Goal: Transaction & Acquisition: Purchase product/service

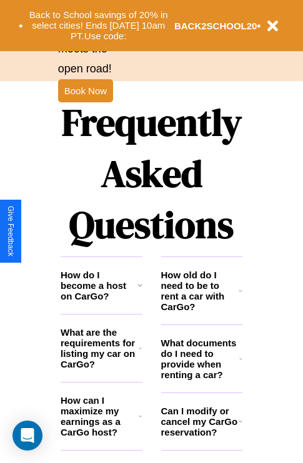
scroll to position [1512, 0]
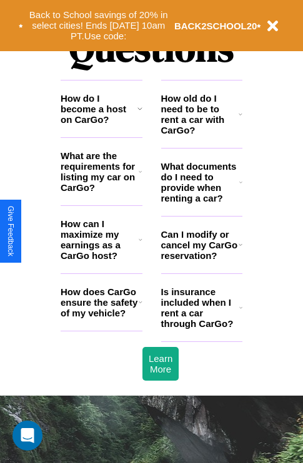
click at [240, 187] on icon at bounding box center [240, 182] width 3 height 10
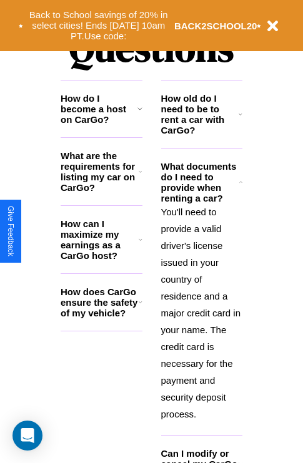
click at [201, 134] on h3 "How old do I need to be to rent a car with CarGo?" at bounding box center [200, 114] width 78 height 42
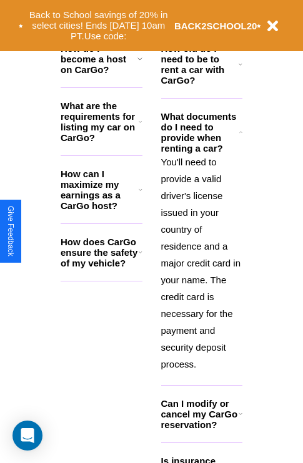
click at [201, 430] on h3 "Can I modify or cancel my CarGo reservation?" at bounding box center [199, 414] width 77 height 32
click at [101, 142] on h3 "What are the requirements for listing my car on CarGo?" at bounding box center [100, 121] width 78 height 42
click at [140, 195] on icon at bounding box center [141, 190] width 4 height 10
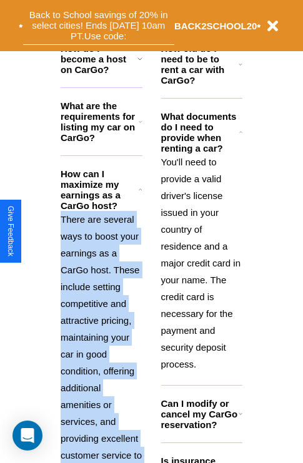
click at [98, 26] on button "Back to School savings of 20% in select cities! Ends [DATE] 10am PT. Use code:" at bounding box center [98, 25] width 151 height 39
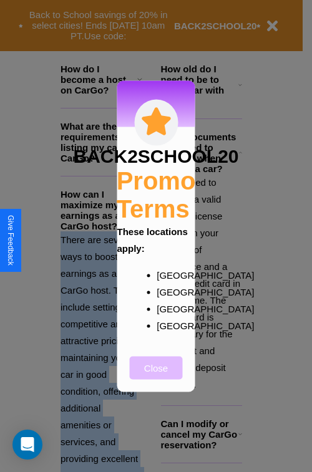
click at [156, 376] on button "Close" at bounding box center [156, 367] width 53 height 23
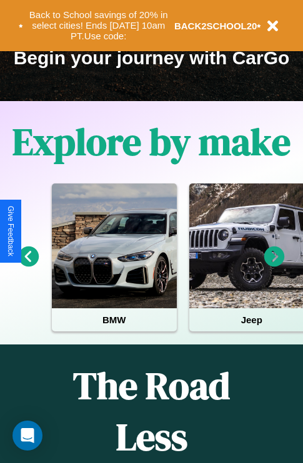
scroll to position [192, 0]
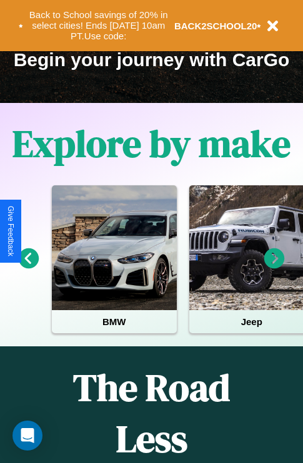
click at [274, 267] on icon at bounding box center [274, 258] width 21 height 21
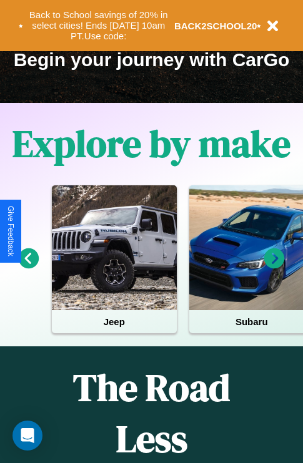
click at [274, 267] on icon at bounding box center [274, 258] width 21 height 21
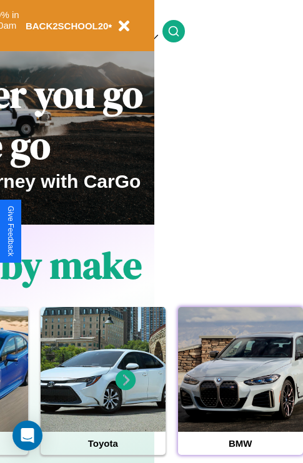
click at [240, 389] on div at bounding box center [240, 369] width 125 height 125
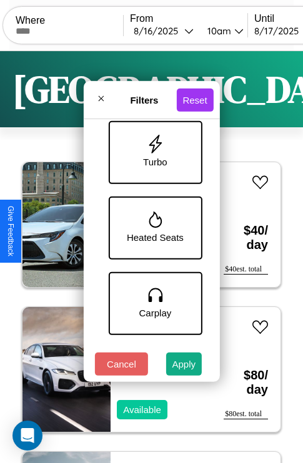
scroll to position [708, 0]
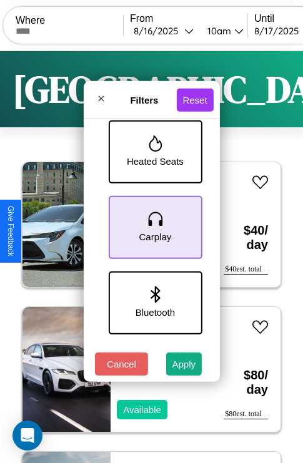
click at [153, 225] on icon at bounding box center [154, 219] width 19 height 19
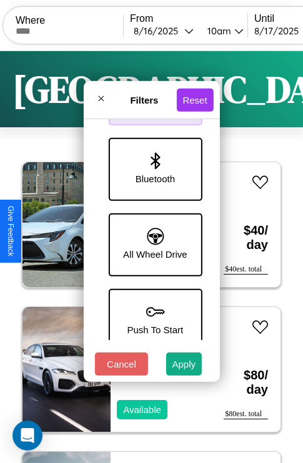
scroll to position [857, 0]
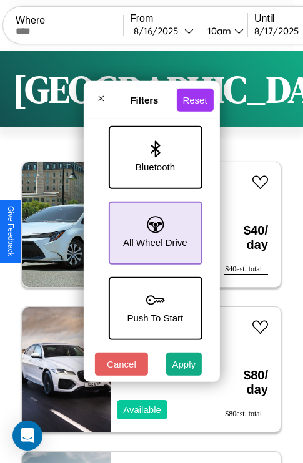
click at [153, 226] on icon at bounding box center [155, 224] width 17 height 17
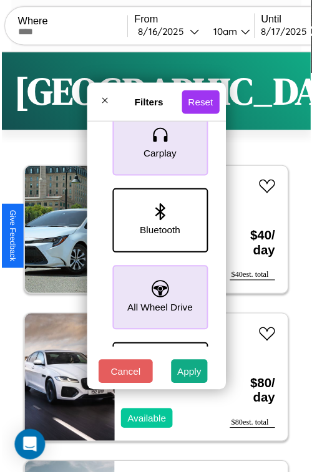
scroll to position [37, 0]
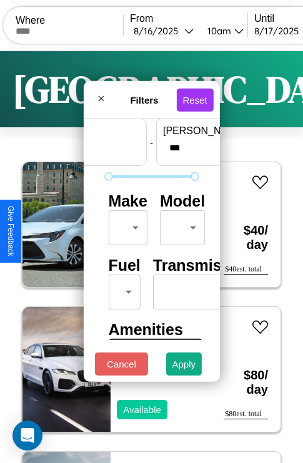
click at [125, 225] on body "CarGo Where From [DATE] 10am Until [DATE] 10am Become a Host Login Sign Up [GEO…" at bounding box center [151, 257] width 303 height 515
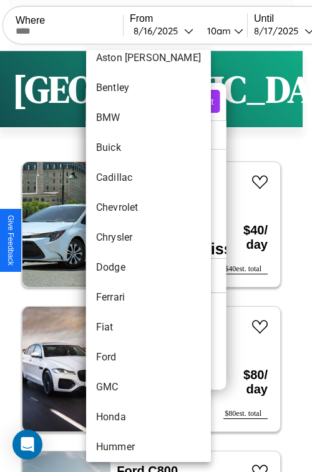
scroll to position [173, 0]
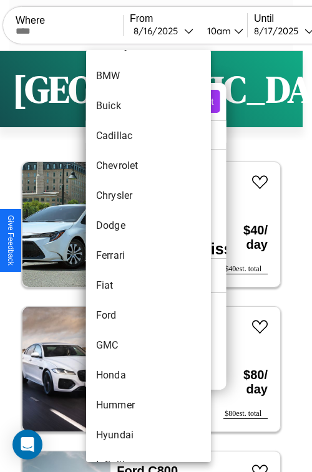
click at [125, 256] on li "Ferrari" at bounding box center [148, 256] width 125 height 30
type input "*******"
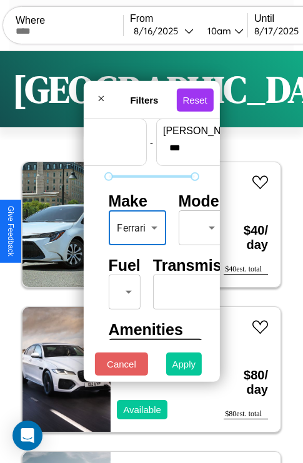
click at [184, 367] on button "Apply" at bounding box center [184, 364] width 36 height 23
